Goal: Task Accomplishment & Management: Manage account settings

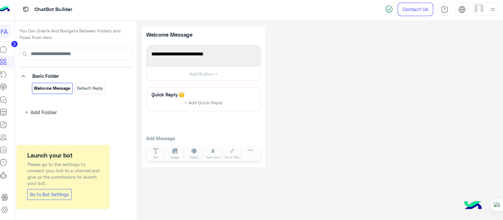
click at [10, 10] on img at bounding box center [9, 11] width 13 height 13
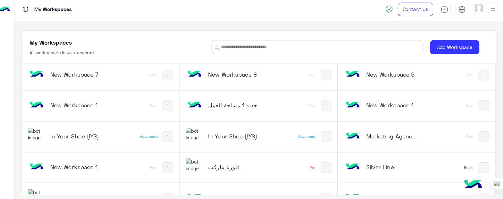
scroll to position [1272, 0]
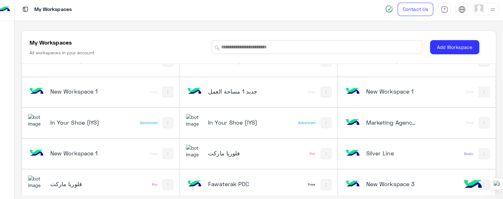
click at [216, 150] on h5 "فلوريا ماركت" at bounding box center [237, 154] width 52 height 8
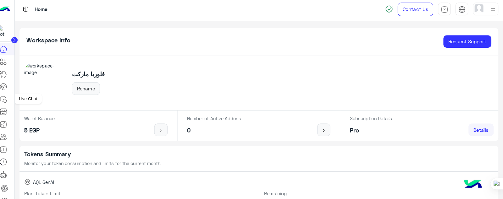
click at [10, 101] on icon at bounding box center [9, 101] width 8 height 8
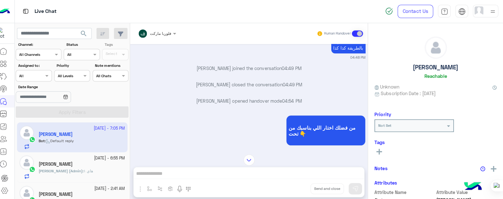
scroll to position [224, 0]
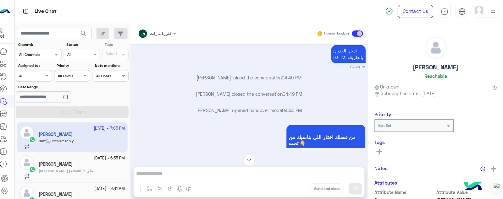
drag, startPoint x: 464, startPoint y: 11, endPoint x: 341, endPoint y: 7, distance: 122.7
click at [341, 7] on div "Live Chat" at bounding box center [181, 11] width 322 height 23
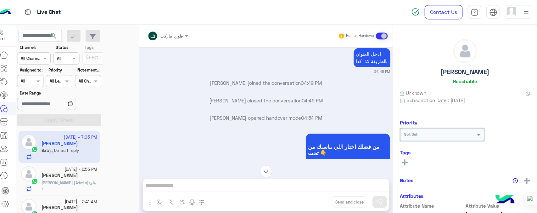
scroll to position [224, 0]
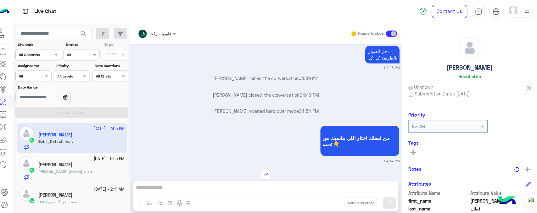
click at [332, 18] on div "Live Chat" at bounding box center [192, 11] width 345 height 23
click at [415, 148] on icon at bounding box center [414, 150] width 6 height 6
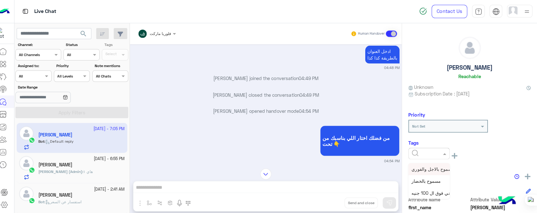
click at [439, 154] on div at bounding box center [429, 151] width 41 height 11
click at [472, 150] on div "مسموح بالاجل والفوري مسموح بالخضار توصيل مجاني فوق ال 100 جنيه See All" at bounding box center [469, 153] width 121 height 14
click at [441, 151] on div at bounding box center [430, 151] width 40 height 6
click at [423, 167] on span "مسموح بالاجل والفوري" at bounding box center [434, 166] width 42 height 5
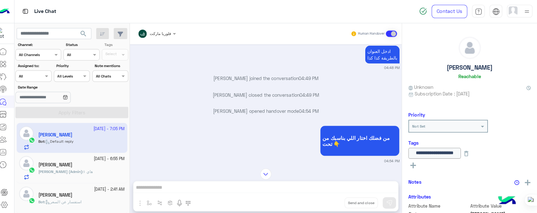
click at [454, 154] on input "**********" at bounding box center [435, 151] width 52 height 10
click at [416, 160] on icon at bounding box center [414, 163] width 6 height 6
click at [437, 166] on div at bounding box center [429, 164] width 41 height 11
click at [428, 192] on span "مسموح بالخضار" at bounding box center [427, 191] width 29 height 5
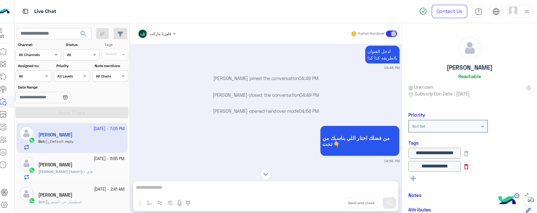
click at [470, 164] on icon at bounding box center [466, 164] width 7 height 7
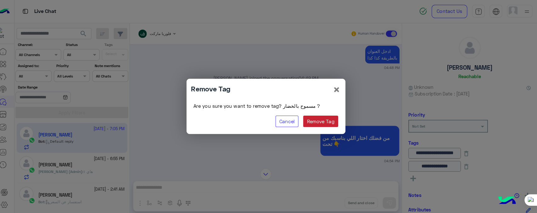
click at [322, 122] on button "Remove Tag" at bounding box center [322, 119] width 35 height 11
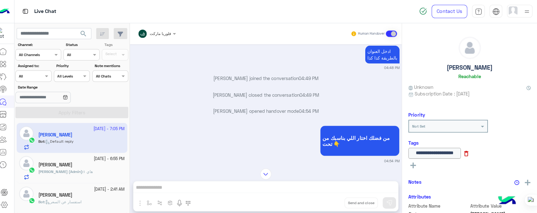
click at [470, 153] on icon at bounding box center [466, 151] width 7 height 7
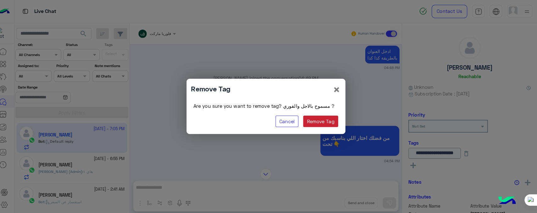
click at [324, 119] on button "Remove Tag" at bounding box center [322, 119] width 35 height 11
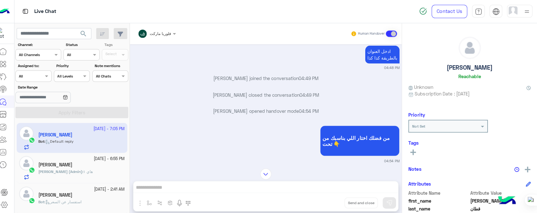
click at [116, 54] on div "Tags Select" at bounding box center [119, 50] width 29 height 19
click at [130, 49] on div "Tags Select" at bounding box center [119, 50] width 29 height 19
click at [123, 52] on div "Tags Select" at bounding box center [119, 50] width 29 height 19
click at [125, 55] on div "Tags Select" at bounding box center [119, 50] width 29 height 19
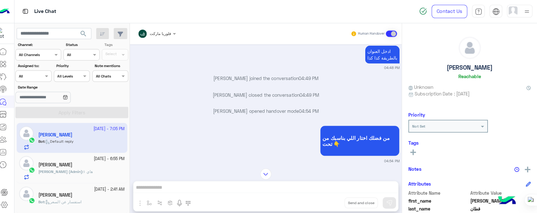
click at [125, 55] on div "Tags Select" at bounding box center [119, 50] width 29 height 19
click at [10, 89] on icon at bounding box center [9, 88] width 8 height 8
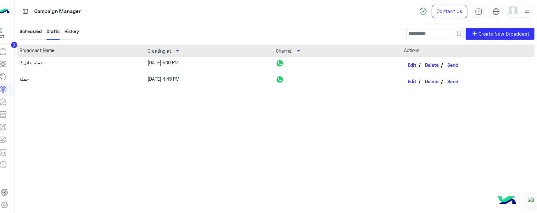
click at [52, 10] on p "Campaign Manager" at bounding box center [62, 11] width 46 height 8
click at [9, 153] on icon at bounding box center [9, 150] width 6 height 6
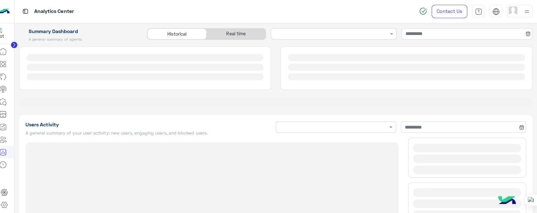
type input "**********"
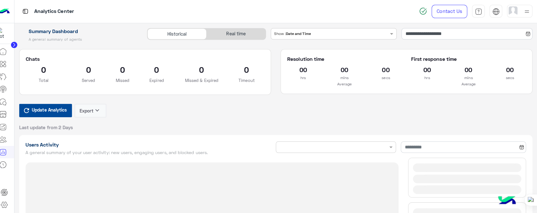
type input "**********"
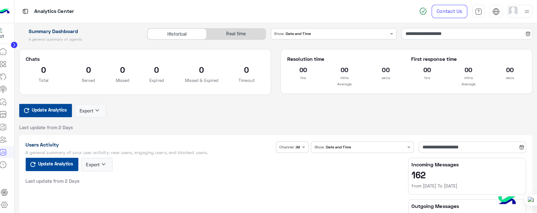
type input "**********"
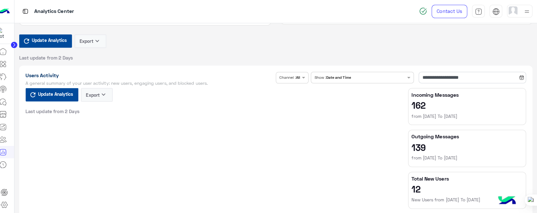
type input "**********"
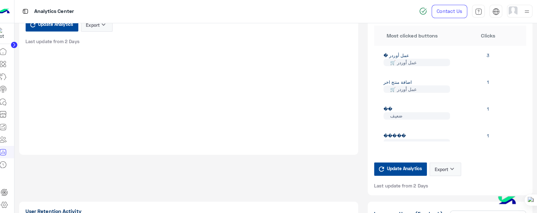
type input "**********"
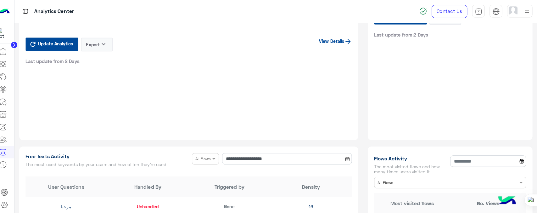
type input "**********"
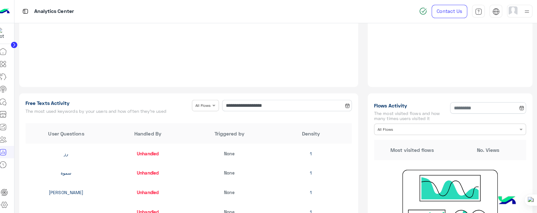
scroll to position [521, 0]
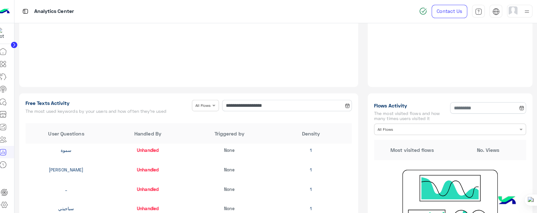
type input "**********"
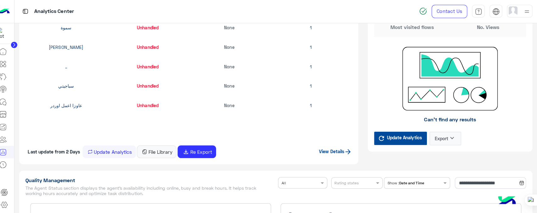
type input "**********"
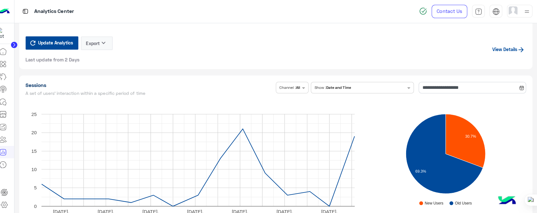
type input "**********"
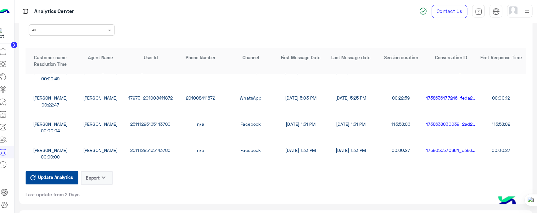
scroll to position [0, 0]
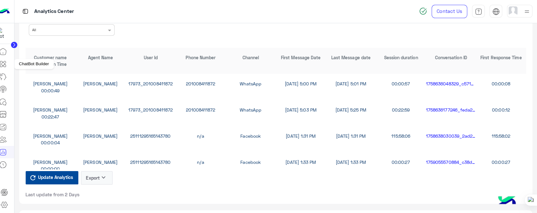
click at [10, 63] on icon at bounding box center [9, 63] width 8 height 8
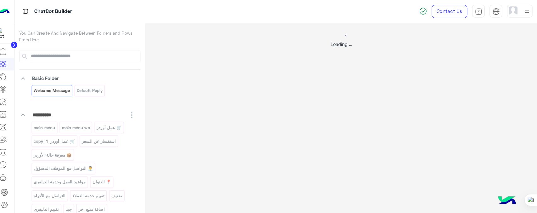
select select "*"
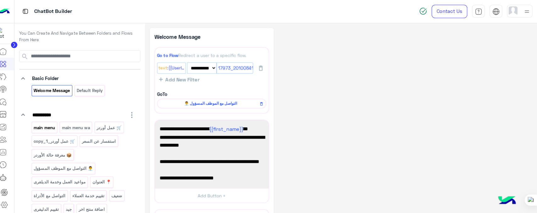
click at [49, 123] on p "main menu" at bounding box center [49, 125] width 22 height 7
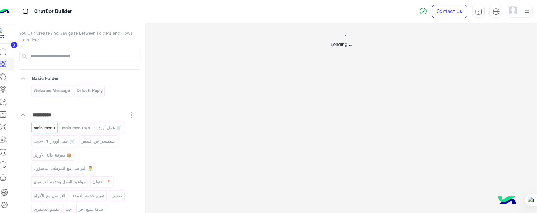
click at [49, 122] on div at bounding box center [268, 106] width 537 height 213
select select "*"
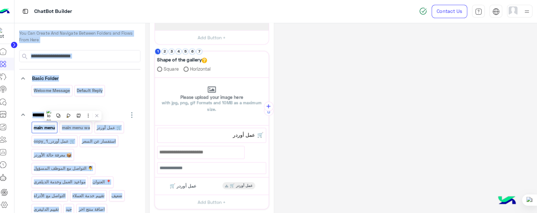
scroll to position [130, 0]
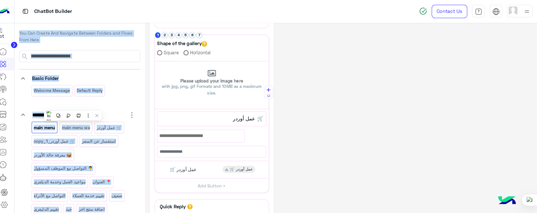
click at [305, 112] on div "**********" at bounding box center [343, 86] width 378 height 379
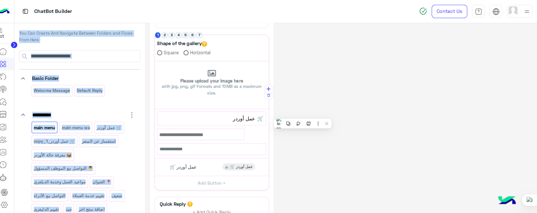
click at [372, 62] on div "**********" at bounding box center [343, 85] width 378 height 376
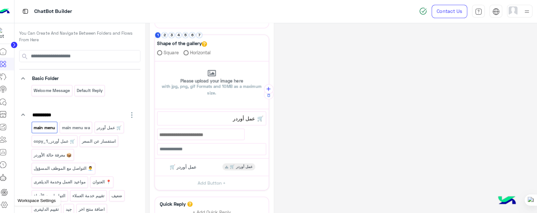
click at [12, 203] on icon at bounding box center [10, 202] width 6 height 6
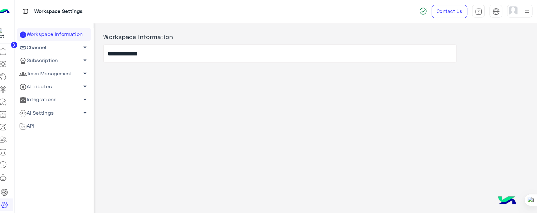
click at [46, 47] on link "Channel arrow_drop_down" at bounding box center [59, 47] width 74 height 13
click at [37, 49] on link "Channel arrow_drop_down" at bounding box center [59, 47] width 74 height 13
drag, startPoint x: 38, startPoint y: 49, endPoint x: 48, endPoint y: 51, distance: 10.8
click at [37, 49] on link "Channel arrow_drop_down" at bounding box center [59, 47] width 74 height 13
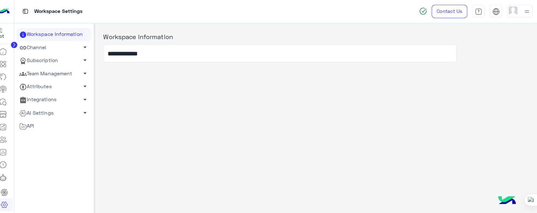
click at [86, 44] on span "arrow_drop_down" at bounding box center [90, 47] width 8 height 8
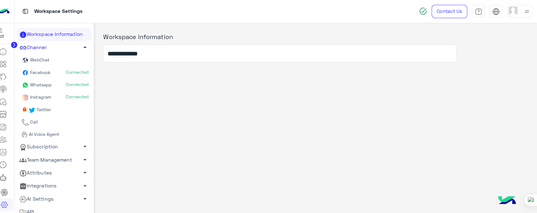
click at [81, 47] on link "Channel arrow_drop_up" at bounding box center [59, 47] width 74 height 13
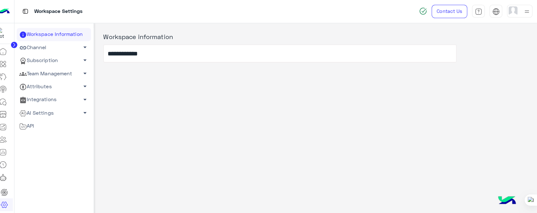
click at [81, 47] on link "Channel arrow_drop_down" at bounding box center [59, 47] width 74 height 13
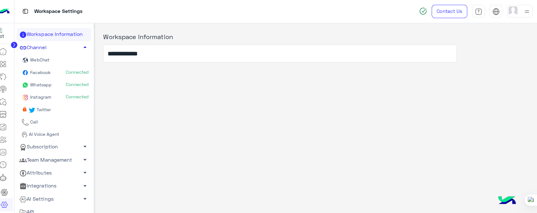
click at [77, 48] on link "Channel arrow_drop_up" at bounding box center [59, 47] width 74 height 13
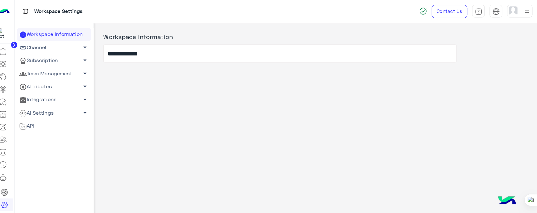
click at [63, 48] on link "Channel arrow_drop_down" at bounding box center [59, 47] width 74 height 13
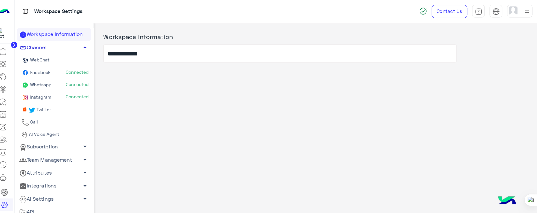
click at [60, 43] on link "Channel arrow_drop_up" at bounding box center [59, 47] width 74 height 13
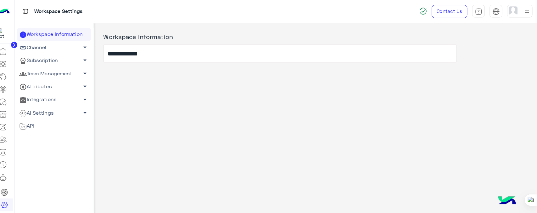
click at [40, 58] on link "Subscription arrow_drop_down" at bounding box center [59, 59] width 74 height 13
click at [47, 59] on link "Subscription arrow_drop_down" at bounding box center [59, 59] width 74 height 13
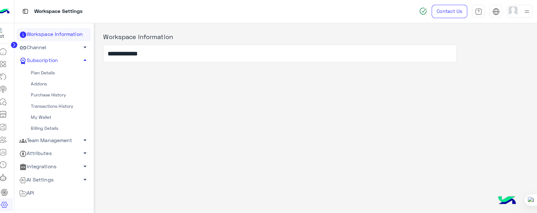
click at [47, 68] on link "Plan Details" at bounding box center [59, 71] width 74 height 11
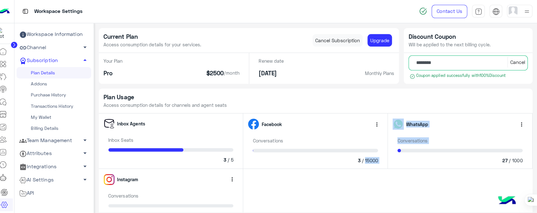
drag, startPoint x: 364, startPoint y: 158, endPoint x: 391, endPoint y: 159, distance: 27.1
click at [374, 154] on div "Conversations 3 / 15000" at bounding box center [317, 149] width 133 height 26
drag, startPoint x: 360, startPoint y: 158, endPoint x: 356, endPoint y: 158, distance: 4.4
click at [356, 158] on div "3 / 15000" at bounding box center [317, 158] width 124 height 7
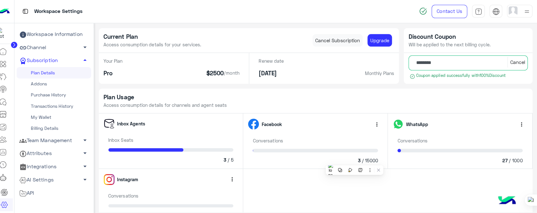
click at [339, 102] on div "Plan Usage Access consumption details for channels and agent seats" at bounding box center [317, 99] width 429 height 25
click at [44, 85] on link "Addons" at bounding box center [59, 82] width 74 height 11
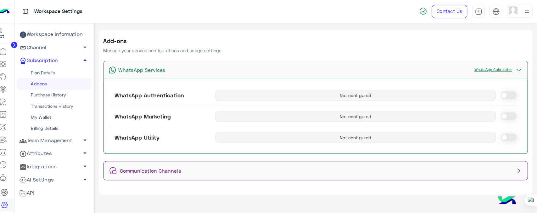
click at [59, 93] on link "Purchase History" at bounding box center [59, 93] width 74 height 11
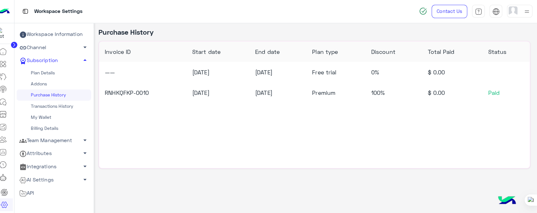
click at [45, 116] on link "My Wallet" at bounding box center [59, 115] width 74 height 11
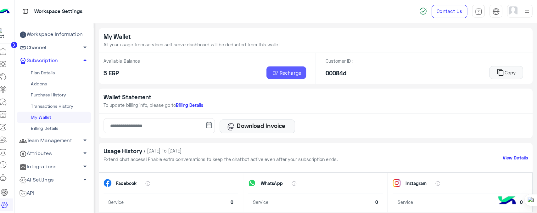
click at [280, 74] on img at bounding box center [278, 72] width 8 height 6
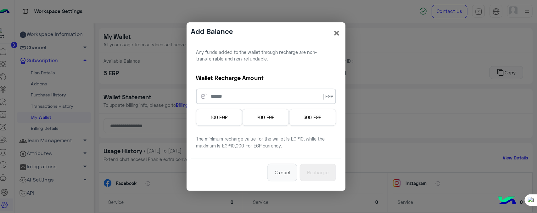
click at [214, 114] on div "100 EGP" at bounding box center [222, 116] width 46 height 17
type input "***"
click at [333, 30] on div "Add Balance ×" at bounding box center [269, 33] width 148 height 12
click at [335, 31] on span "×" at bounding box center [339, 32] width 8 height 14
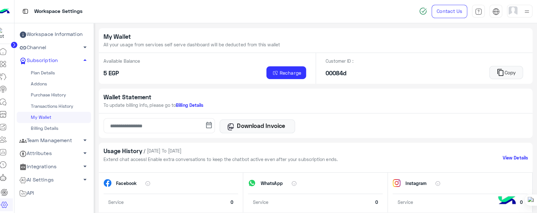
click at [64, 135] on link "Team Management arrow_drop_down" at bounding box center [59, 138] width 74 height 13
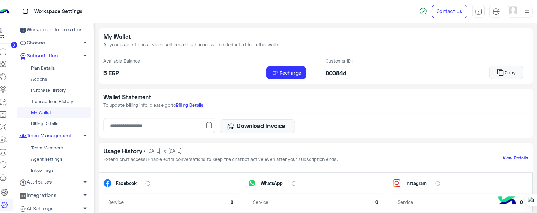
scroll to position [18, 0]
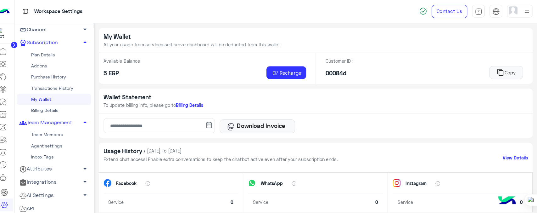
click at [46, 130] on link "Team Members" at bounding box center [59, 133] width 74 height 11
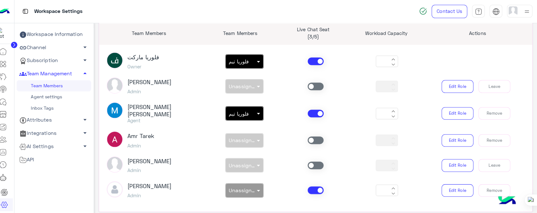
scroll to position [64, 0]
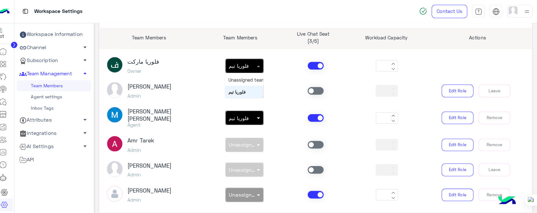
click at [242, 61] on input "text" at bounding box center [240, 63] width 16 height 6
click at [274, 91] on div "non × Unassigned team" at bounding box center [247, 89] width 70 height 14
click at [318, 32] on p "Live Chat Seat" at bounding box center [315, 33] width 63 height 7
click at [314, 89] on span at bounding box center [318, 90] width 16 height 8
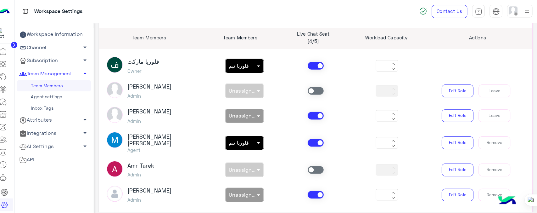
click at [44, 97] on link "Agent settings" at bounding box center [59, 95] width 74 height 11
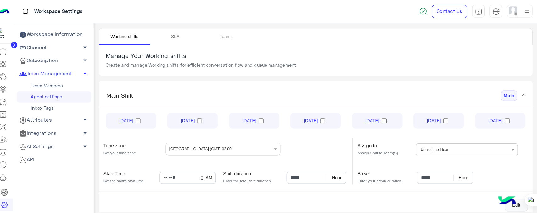
click at [177, 42] on link "SLA" at bounding box center [179, 36] width 50 height 16
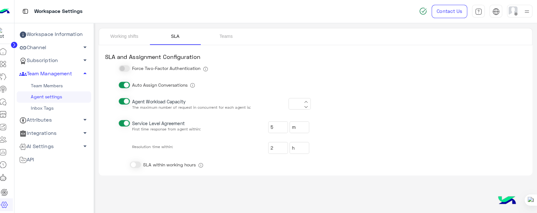
type input "*"
click at [230, 32] on link "Teams" at bounding box center [229, 36] width 50 height 16
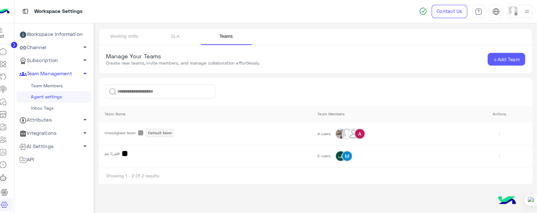
click at [498, 57] on span "Add Team" at bounding box center [509, 59] width 22 height 6
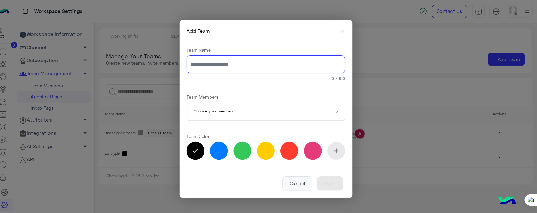
click at [201, 68] on input "text" at bounding box center [268, 64] width 157 height 18
drag, startPoint x: 243, startPoint y: 68, endPoint x: 244, endPoint y: 92, distance: 23.9
click at [244, 92] on div "Team Name 0 / 100 Team Members Choose your members Team Color *******" at bounding box center [268, 103] width 157 height 128
type input "***"
click at [211, 147] on div "*******" at bounding box center [268, 150] width 157 height 20
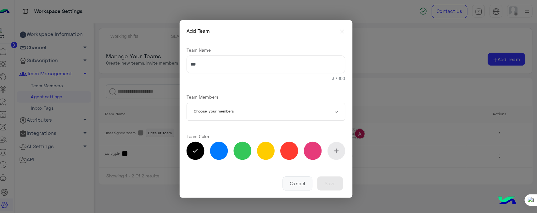
click at [251, 114] on input "text" at bounding box center [259, 111] width 124 height 18
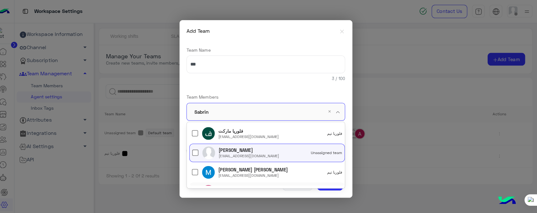
click at [263, 186] on div "Cancel Save" at bounding box center [268, 177] width 157 height 21
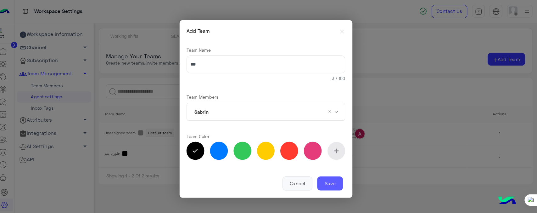
click at [332, 178] on button "Save" at bounding box center [331, 181] width 25 height 14
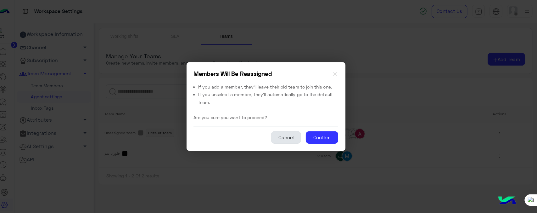
click at [292, 133] on button "Cancel" at bounding box center [289, 136] width 30 height 13
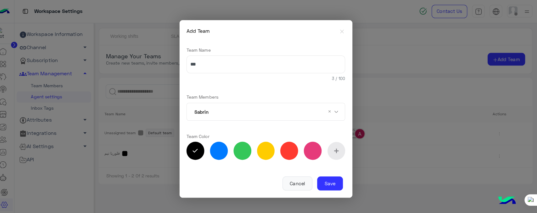
click at [215, 152] on label at bounding box center [222, 149] width 18 height 18
type input "*******"
click at [324, 183] on button "Save" at bounding box center [331, 181] width 25 height 14
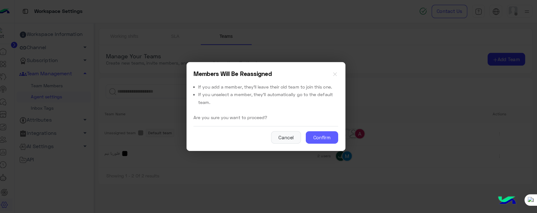
click at [321, 136] on button "Confirm" at bounding box center [324, 136] width 32 height 13
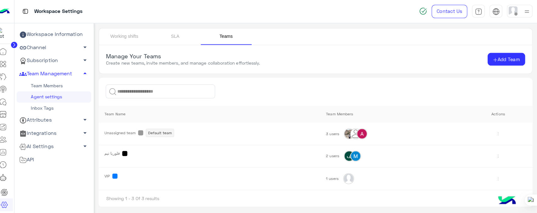
click at [494, 180] on img at bounding box center [498, 176] width 10 height 10
click at [161, 186] on td "VIP" at bounding box center [212, 176] width 219 height 22
click at [40, 107] on link "Inbox Tags" at bounding box center [59, 106] width 74 height 11
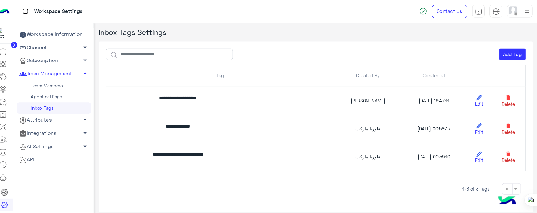
click at [72, 123] on link "Attributes arrow_drop_down" at bounding box center [59, 118] width 74 height 13
click at [46, 130] on link "User Attributes" at bounding box center [59, 130] width 74 height 11
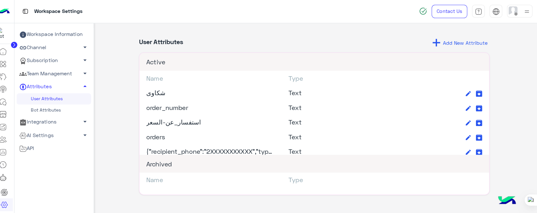
click at [58, 109] on link "Bot Attributes" at bounding box center [59, 108] width 74 height 11
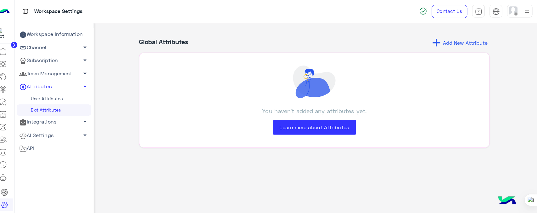
click at [44, 125] on link "Integrations arrow_drop_down" at bounding box center [59, 120] width 74 height 13
click at [41, 141] on link "AI Settings arrow_drop_down" at bounding box center [59, 144] width 74 height 13
click at [50, 157] on link "Conversational AI Models" at bounding box center [59, 156] width 74 height 11
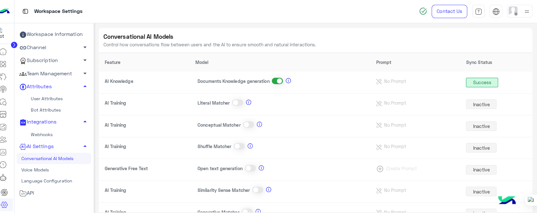
click at [44, 167] on link "Voice Models" at bounding box center [59, 167] width 74 height 11
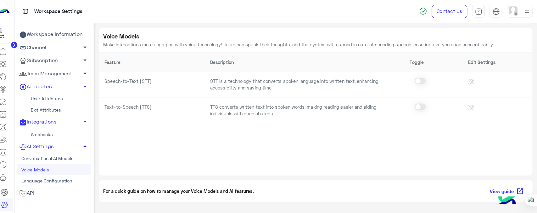
click at [83, 145] on link "AI Settings arrow_drop_up" at bounding box center [59, 144] width 74 height 13
click at [44, 159] on div "API" at bounding box center [59, 157] width 69 height 8
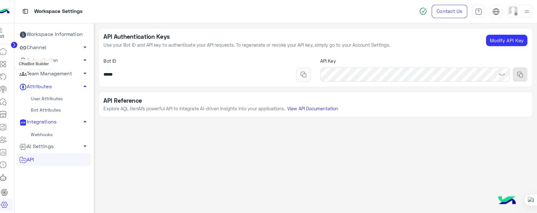
click at [9, 65] on icon at bounding box center [9, 63] width 8 height 8
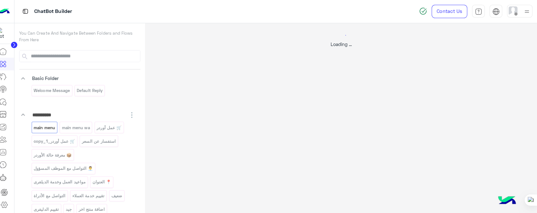
select select "*"
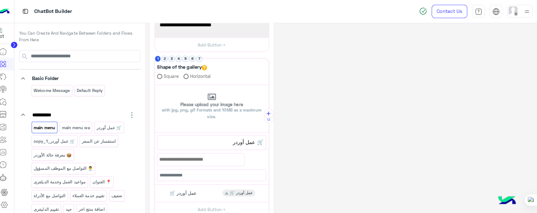
scroll to position [198, 0]
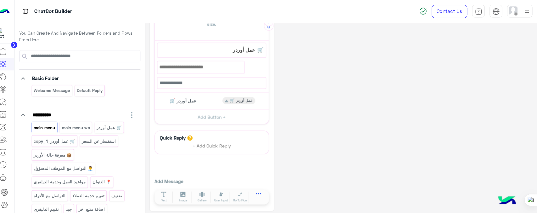
click at [257, 194] on button at bounding box center [262, 192] width 18 height 7
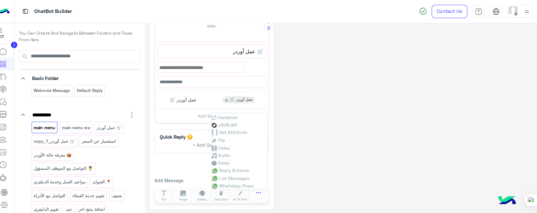
scroll to position [196, 0]
click at [347, 135] on div "**********" at bounding box center [343, 20] width 378 height 376
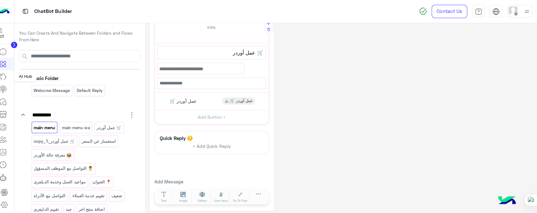
click at [8, 76] on icon at bounding box center [9, 76] width 8 height 8
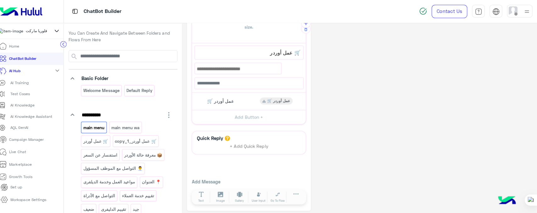
click at [28, 76] on link "AI Hub" at bounding box center [16, 70] width 33 height 12
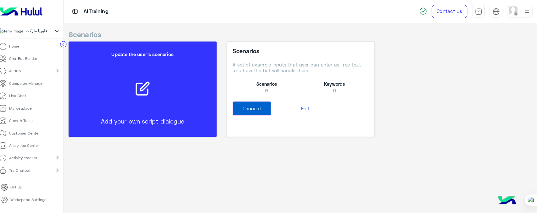
click at [28, 85] on p "Campaign Manager" at bounding box center [32, 83] width 34 height 6
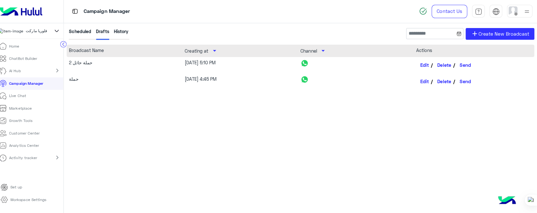
click at [81, 31] on div "Scheduled" at bounding box center [85, 34] width 22 height 12
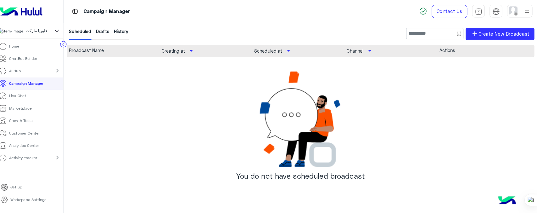
click at [103, 8] on p "Campaign Manager" at bounding box center [111, 11] width 46 height 8
click at [482, 31] on span "Create New Broadcast" at bounding box center [504, 33] width 50 height 7
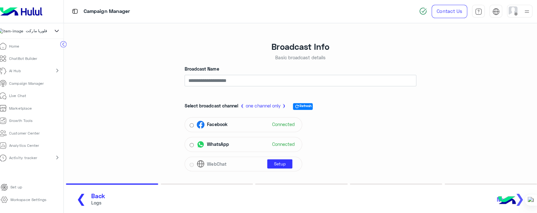
click at [29, 85] on p "Campaign Manager" at bounding box center [32, 83] width 34 height 6
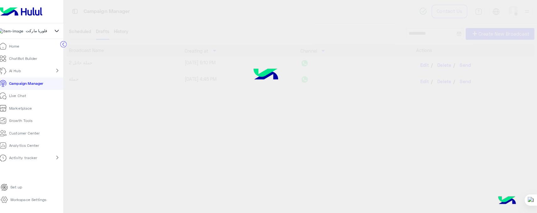
click at [24, 97] on p "Live Chat" at bounding box center [23, 95] width 17 height 6
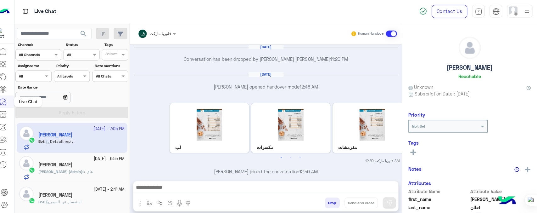
scroll to position [206, 0]
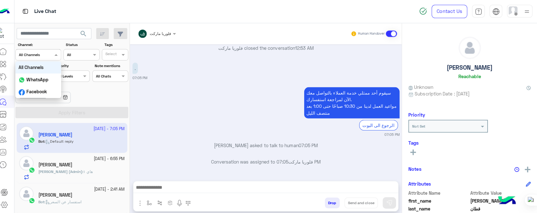
click at [46, 55] on input "text" at bounding box center [35, 54] width 23 height 6
click at [45, 76] on b "WhatsApp" at bounding box center [43, 78] width 22 height 5
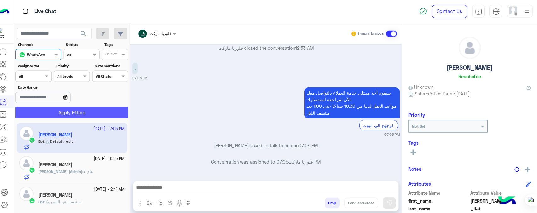
click at [67, 107] on button "Apply Filters" at bounding box center [77, 110] width 112 height 11
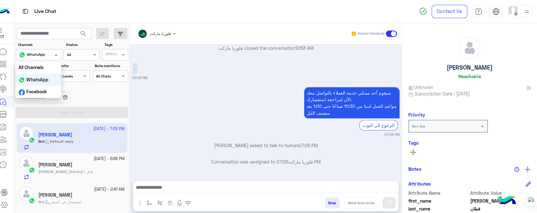
click at [49, 55] on div at bounding box center [43, 53] width 45 height 6
click at [44, 68] on b "All Channels" at bounding box center [36, 66] width 25 height 5
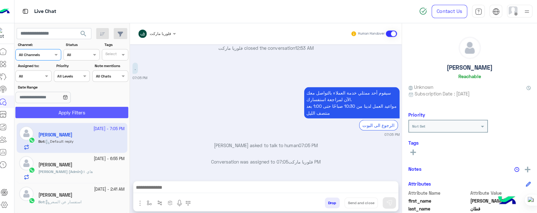
click at [84, 109] on button "Apply Filters" at bounding box center [77, 110] width 112 height 11
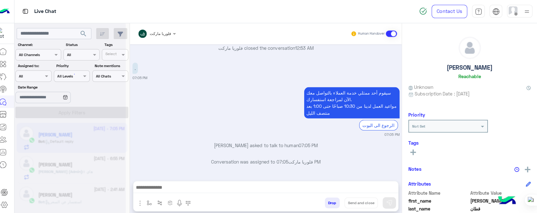
scroll to position [0, 0]
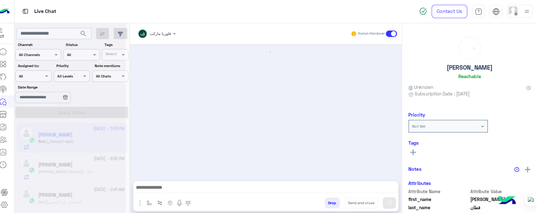
click at [92, 54] on div at bounding box center [86, 53] width 35 height 6
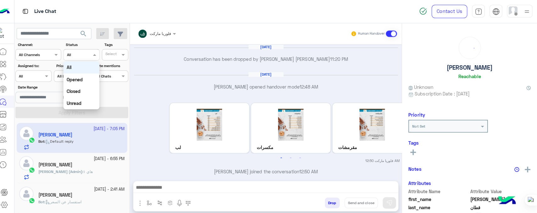
scroll to position [206, 0]
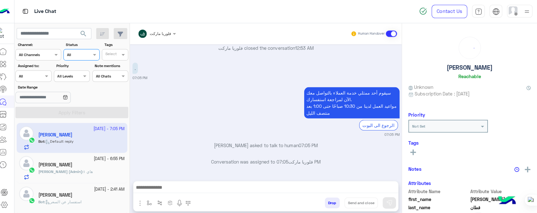
click at [89, 59] on div "Channel All" at bounding box center [86, 53] width 36 height 11
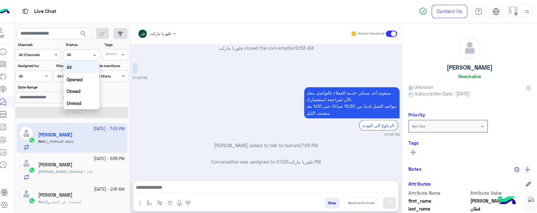
click at [89, 59] on div "Channel All" at bounding box center [86, 53] width 36 height 11
click at [124, 92] on div "Date Range" at bounding box center [77, 93] width 114 height 20
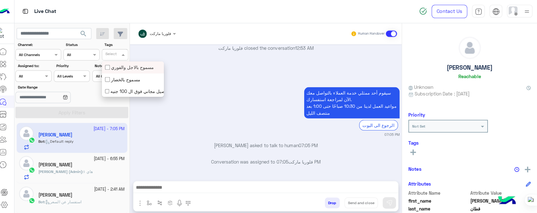
click at [121, 58] on div "Select" at bounding box center [119, 53] width 26 height 11
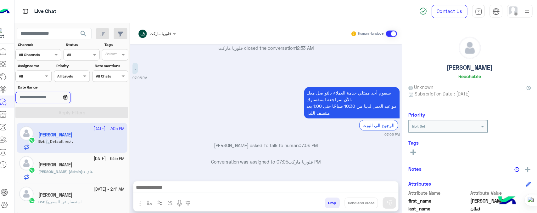
click at [75, 95] on input "Date Range" at bounding box center [48, 96] width 54 height 11
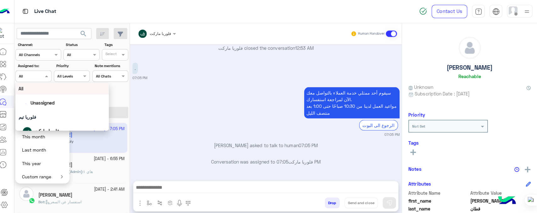
click at [35, 72] on input "text" at bounding box center [31, 75] width 14 height 6
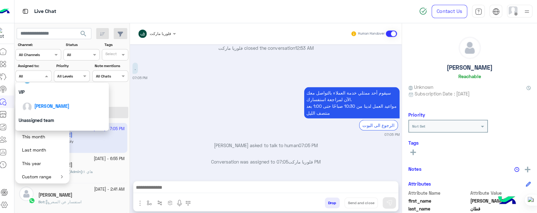
scroll to position [70, 0]
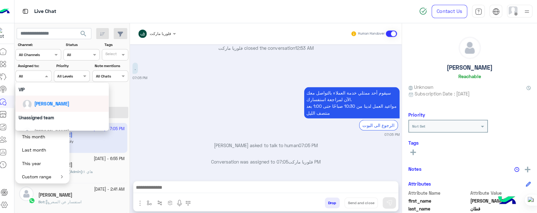
click at [46, 104] on span "[PERSON_NAME]" at bounding box center [57, 102] width 35 height 5
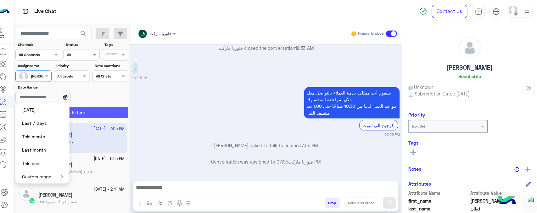
click at [95, 109] on button "Apply Filters" at bounding box center [77, 110] width 112 height 11
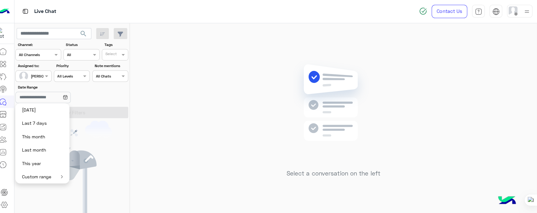
click at [108, 89] on div "Date Range" at bounding box center [77, 93] width 114 height 20
click at [118, 146] on div "You don’t have any active conversations" at bounding box center [76, 176] width 85 height 115
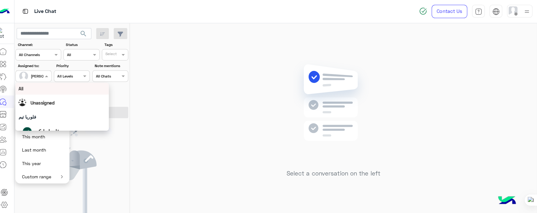
click at [44, 72] on div at bounding box center [38, 74] width 35 height 6
click at [26, 86] on span "All" at bounding box center [26, 87] width 5 height 5
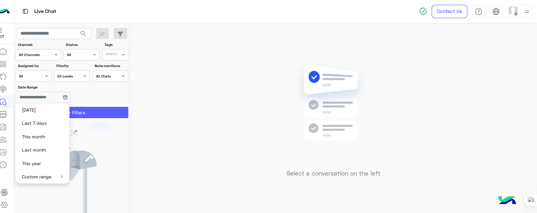
click at [94, 110] on button "Apply Filters" at bounding box center [77, 110] width 112 height 11
click at [188, 120] on div "Select a conversation on the left" at bounding box center [335, 119] width 402 height 192
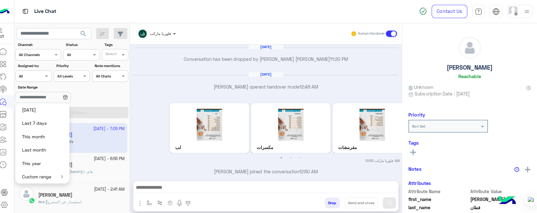
scroll to position [206, 0]
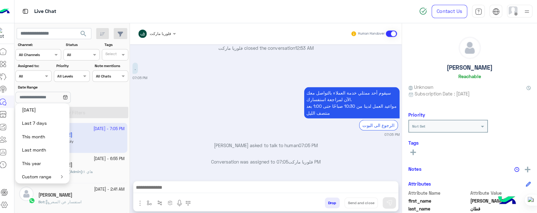
click at [170, 33] on div at bounding box center [161, 32] width 44 height 6
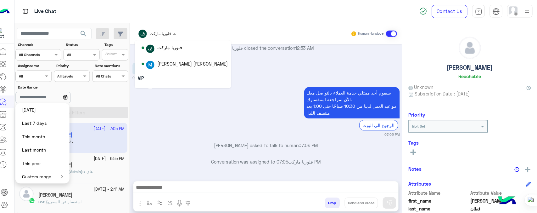
scroll to position [68, 0]
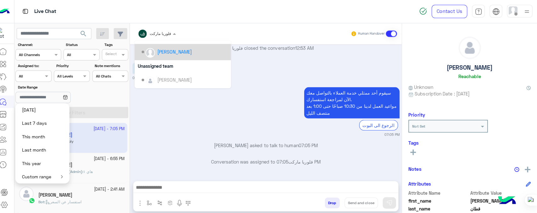
click at [171, 51] on div "[PERSON_NAME]" at bounding box center [178, 51] width 34 height 7
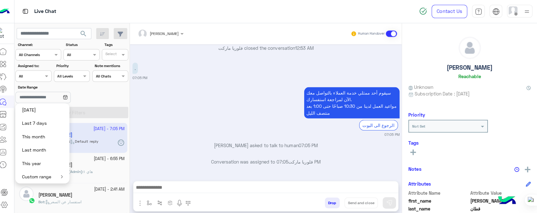
scroll to position [237, 0]
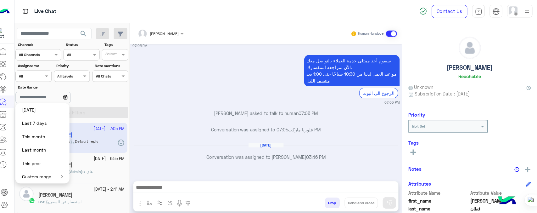
click at [110, 89] on div "Date Range" at bounding box center [77, 93] width 114 height 20
click at [48, 71] on div "Assigned on All" at bounding box center [39, 74] width 36 height 11
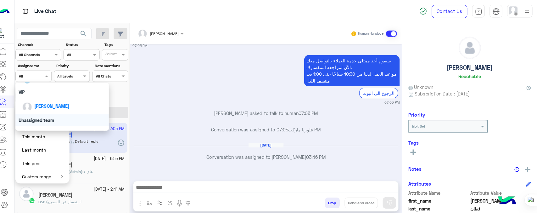
scroll to position [70, 0]
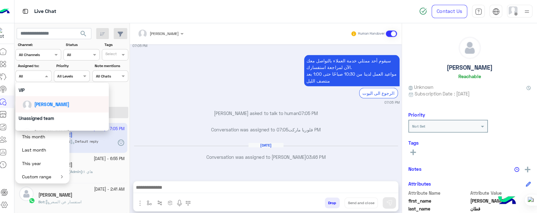
click at [58, 106] on div "[PERSON_NAME]" at bounding box center [57, 103] width 35 height 7
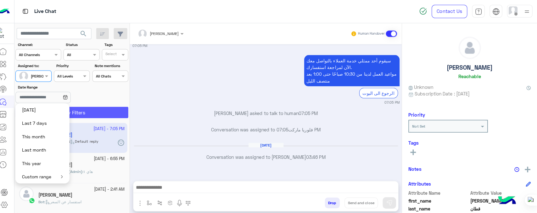
click at [87, 113] on button "Apply Filters" at bounding box center [77, 110] width 112 height 11
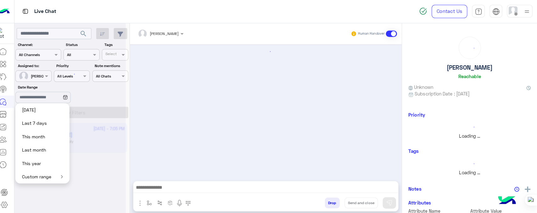
scroll to position [0, 0]
click at [110, 78] on div at bounding box center [75, 109] width 110 height 213
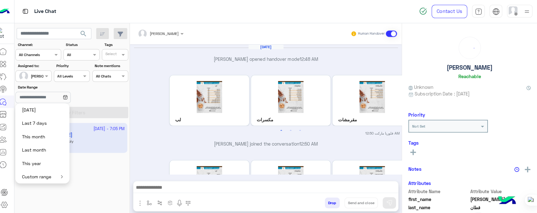
scroll to position [206, 0]
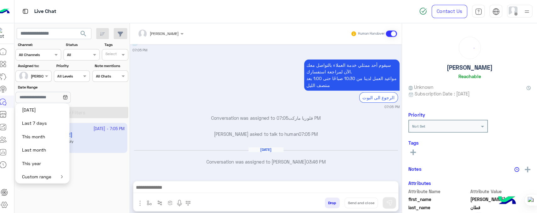
click at [97, 139] on app-inbox-user "[DATE] - 7:05 PM [PERSON_NAME] Bot : Default reply" at bounding box center [76, 136] width 109 height 30
click at [73, 179] on button "Custom range" at bounding box center [47, 174] width 53 height 13
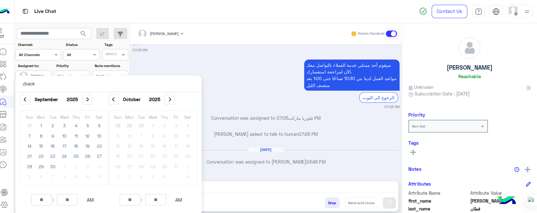
click at [215, 56] on div "[DATE] [PERSON_NAME] opened handover mode 12:48 AM Previous لب مكسرات مقرمشات ا…" at bounding box center [268, 108] width 269 height 129
click at [32, 82] on p "back" at bounding box center [34, 83] width 22 height 16
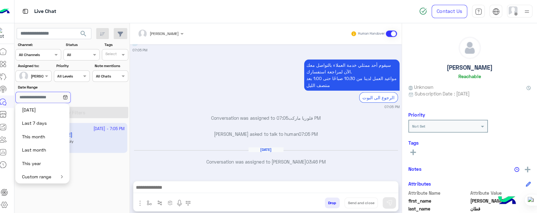
click at [68, 95] on input "Date Range" at bounding box center [48, 96] width 54 height 11
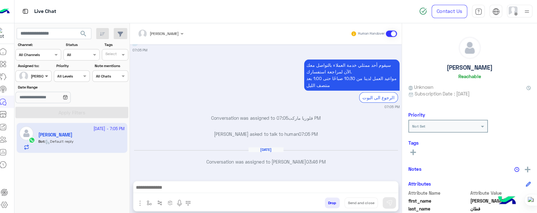
click at [48, 74] on span at bounding box center [52, 75] width 8 height 7
click at [255, 89] on div "سيقوم أحد ممثلي خدمة العملاء بالتواصل معك الآن لمراجعة استفسارك. مواعيد العمل ل…" at bounding box center [268, 82] width 264 height 51
click at [171, 30] on div at bounding box center [165, 32] width 52 height 6
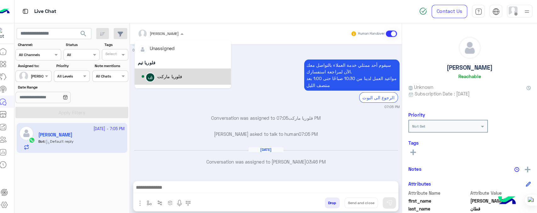
click at [147, 76] on div "Options list" at bounding box center [147, 75] width 3 height 3
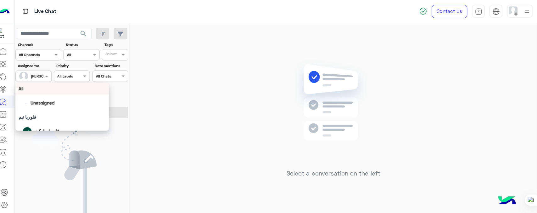
click at [44, 74] on div at bounding box center [38, 74] width 35 height 6
click at [34, 127] on img "Options list" at bounding box center [32, 129] width 9 height 9
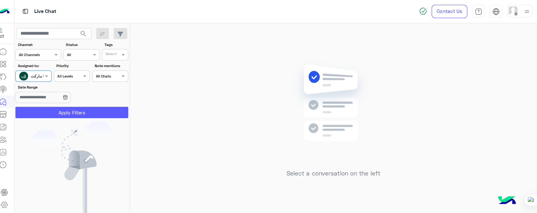
drag, startPoint x: 62, startPoint y: 112, endPoint x: 214, endPoint y: 148, distance: 156.8
click at [62, 111] on button "Apply Filters" at bounding box center [77, 110] width 112 height 11
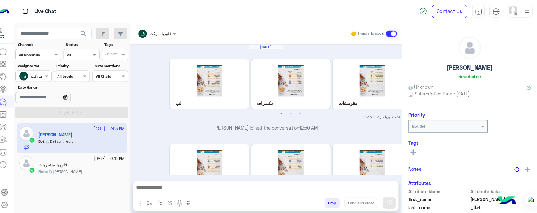
scroll to position [206, 0]
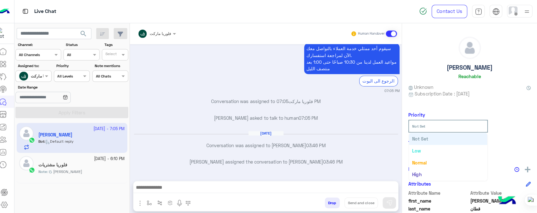
click at [443, 121] on input "text" at bounding box center [439, 124] width 53 height 6
click at [502, 141] on h6 "Tags" at bounding box center [469, 141] width 121 height 6
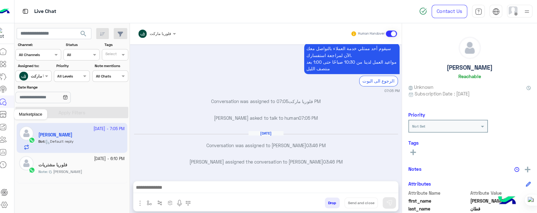
click at [8, 112] on icon at bounding box center [9, 113] width 8 height 8
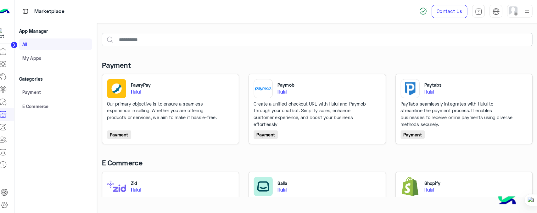
click at [37, 92] on link "Payment" at bounding box center [61, 90] width 72 height 11
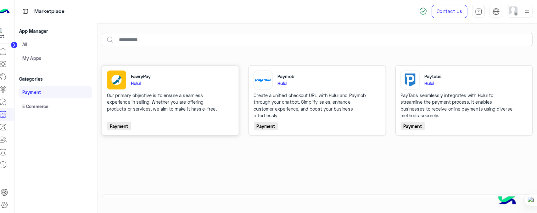
click at [190, 118] on link "FawryPay Hulul Our primary objective is to ensure a seamless experience in sell…" at bounding box center [174, 98] width 126 height 59
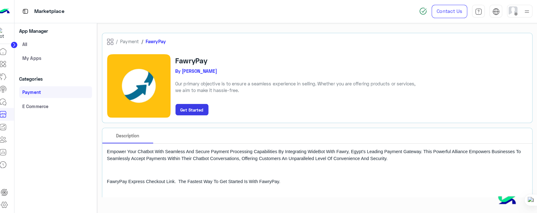
click at [39, 107] on link "E Commerce" at bounding box center [61, 104] width 72 height 11
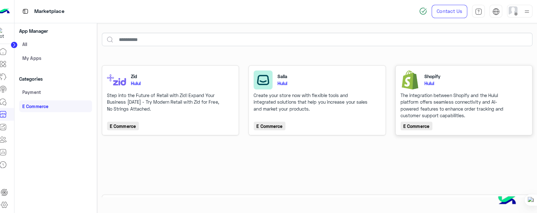
click at [482, 110] on div "The integration between Shopify and the Hulul platform offers seamless connecti…" at bounding box center [458, 104] width 113 height 27
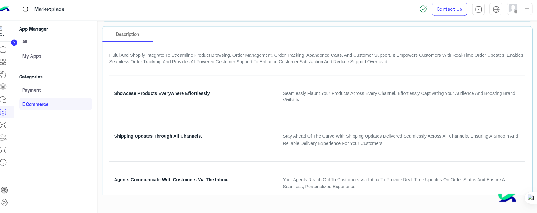
scroll to position [97, 0]
click at [12, 125] on icon at bounding box center [9, 126] width 8 height 8
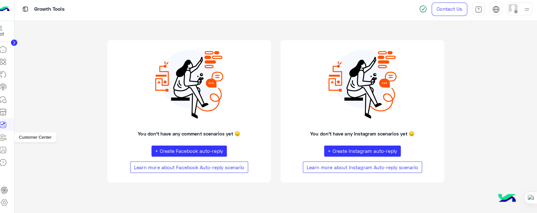
click at [8, 139] on icon at bounding box center [9, 138] width 8 height 8
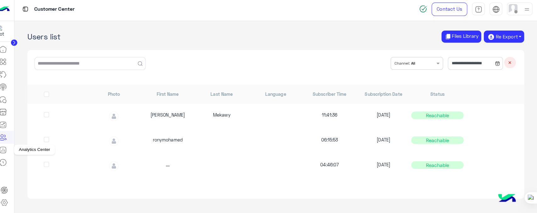
click at [9, 151] on icon at bounding box center [9, 151] width 8 height 8
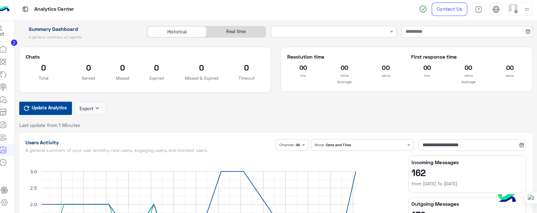
click at [64, 140] on h1 "Users Activity" at bounding box center [153, 143] width 245 height 6
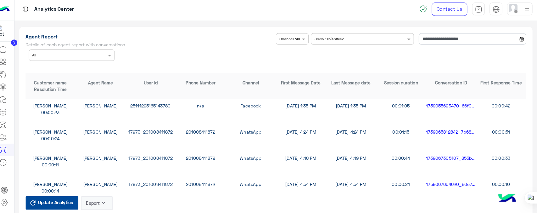
scroll to position [106, 0]
click at [8, 162] on icon at bounding box center [8, 162] width 1 height 2
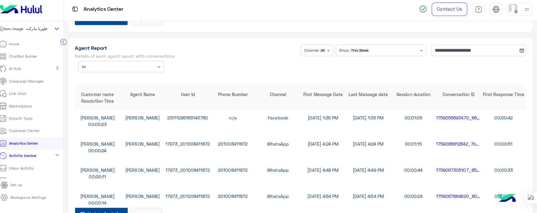
scroll to position [1687, 0]
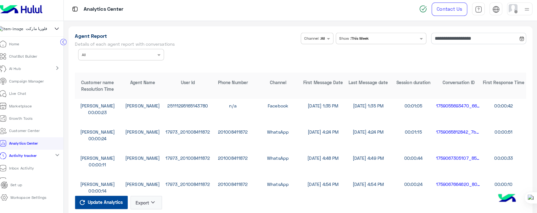
click at [47, 158] on link "Activity tracker" at bounding box center [24, 156] width 49 height 12
click at [42, 158] on link "Activity tracker" at bounding box center [24, 156] width 49 height 12
click at [33, 159] on p "Activity tracker" at bounding box center [29, 156] width 28 height 6
click at [39, 171] on p "Inbox Activity" at bounding box center [27, 168] width 25 height 6
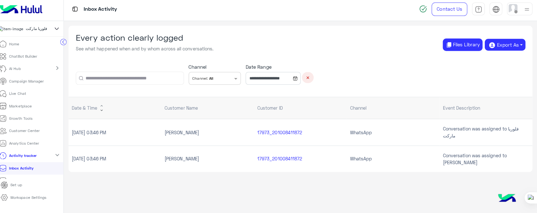
click at [503, 135] on td "Conversation was assigned to فلوريا ماركت" at bounding box center [486, 132] width 92 height 26
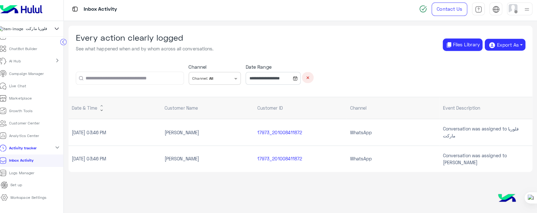
click at [26, 176] on p "Logs Manager" at bounding box center [27, 173] width 25 height 6
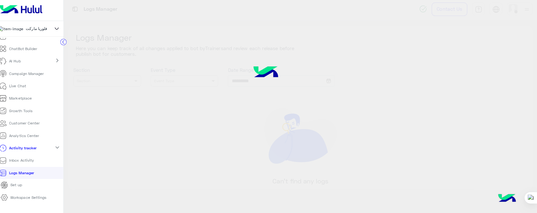
type input "**********"
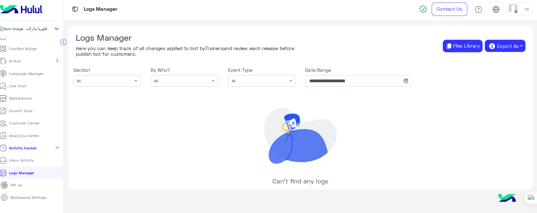
click at [37, 14] on img at bounding box center [26, 11] width 47 height 13
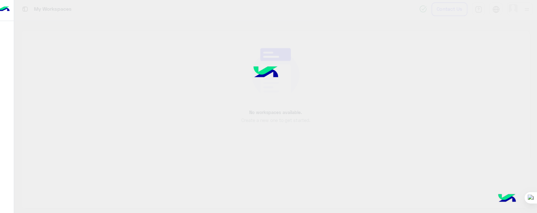
click at [292, 106] on div at bounding box center [268, 106] width 537 height 213
